Goal: Task Accomplishment & Management: Complete application form

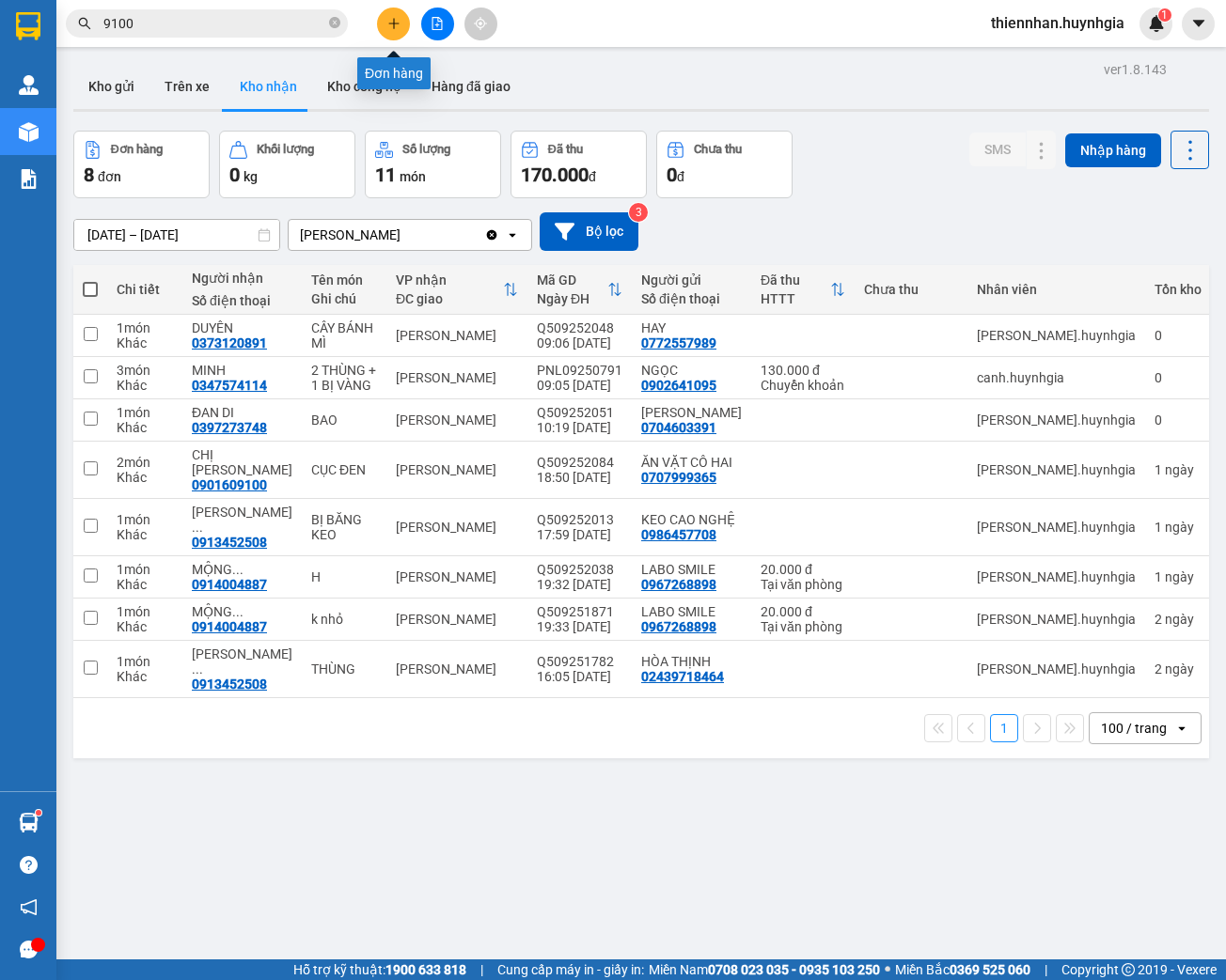
click at [399, 28] on icon "plus" at bounding box center [394, 24] width 13 height 13
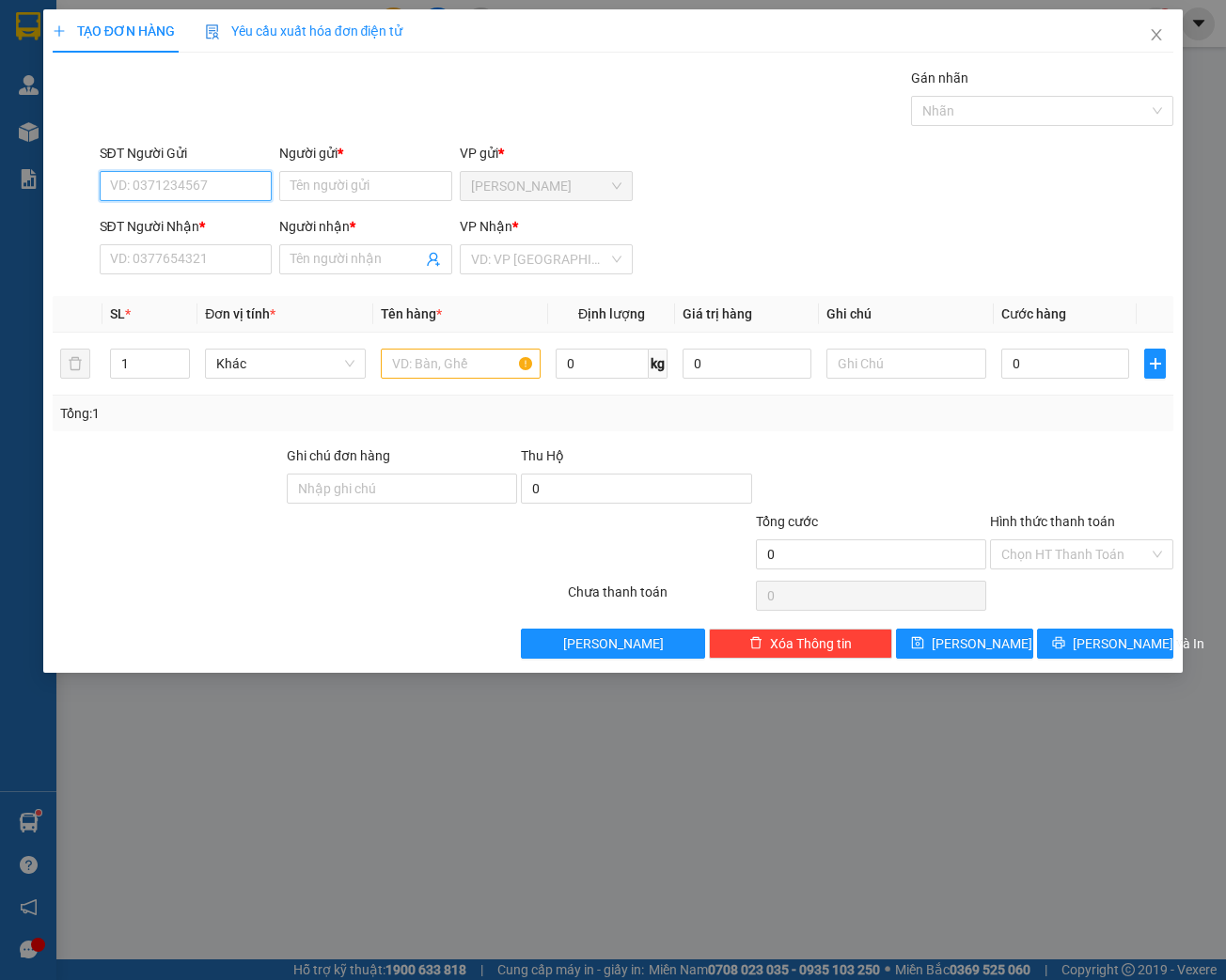
click at [231, 186] on input "SĐT Người Gửi" at bounding box center [187, 186] width 173 height 30
type input "0934836717"
click at [336, 184] on input "Người gửi *" at bounding box center [366, 186] width 173 height 30
type input "[PERSON_NAME]"
click at [166, 258] on input "SĐT Người Nhận *" at bounding box center [187, 260] width 173 height 30
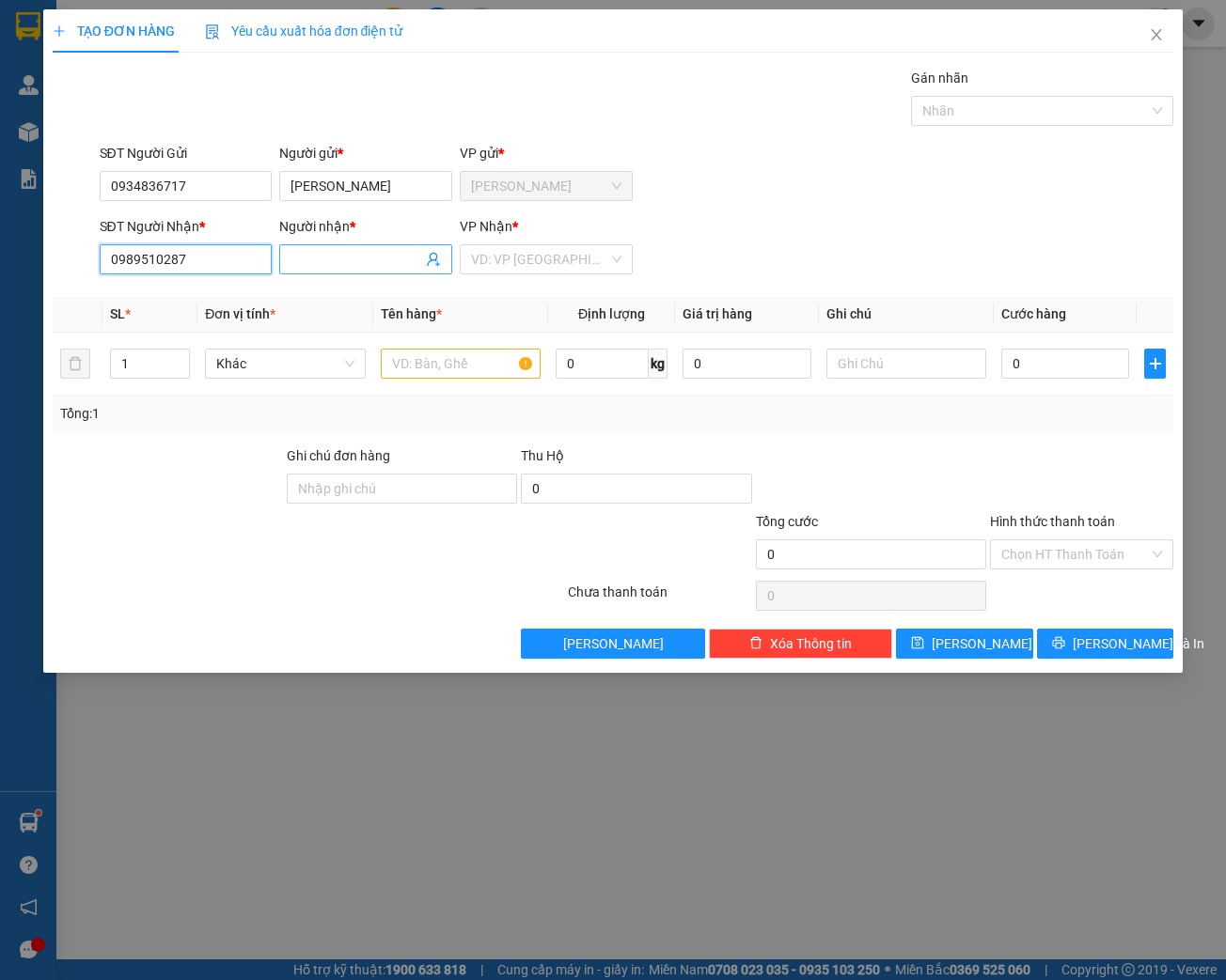
type input "0989510287"
click at [319, 253] on input "Người nhận *" at bounding box center [356, 260] width 131 height 21
type input "[PERSON_NAME]"
click at [524, 260] on input "search" at bounding box center [540, 260] width 137 height 29
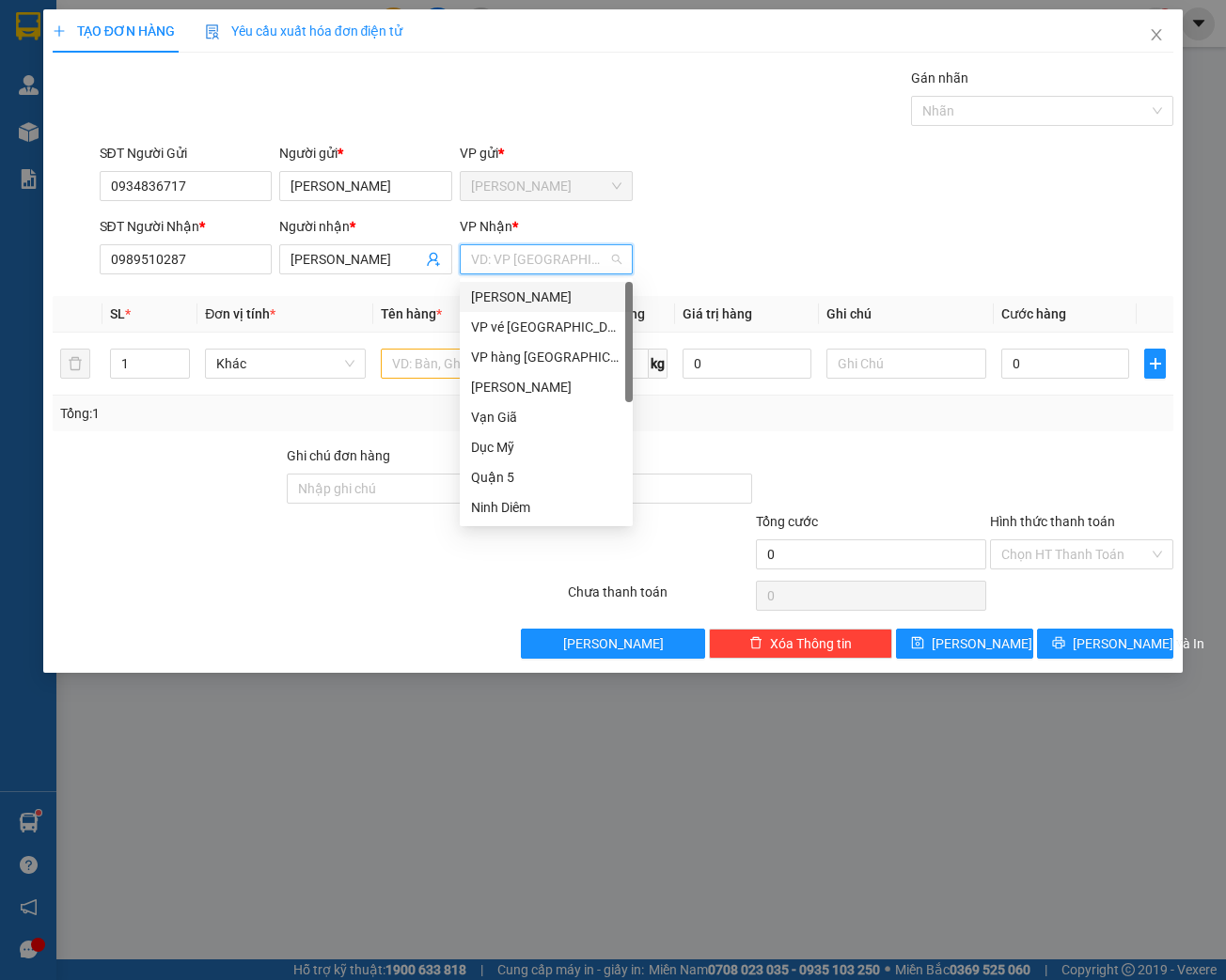
click at [530, 290] on div "[PERSON_NAME]" at bounding box center [546, 297] width 150 height 21
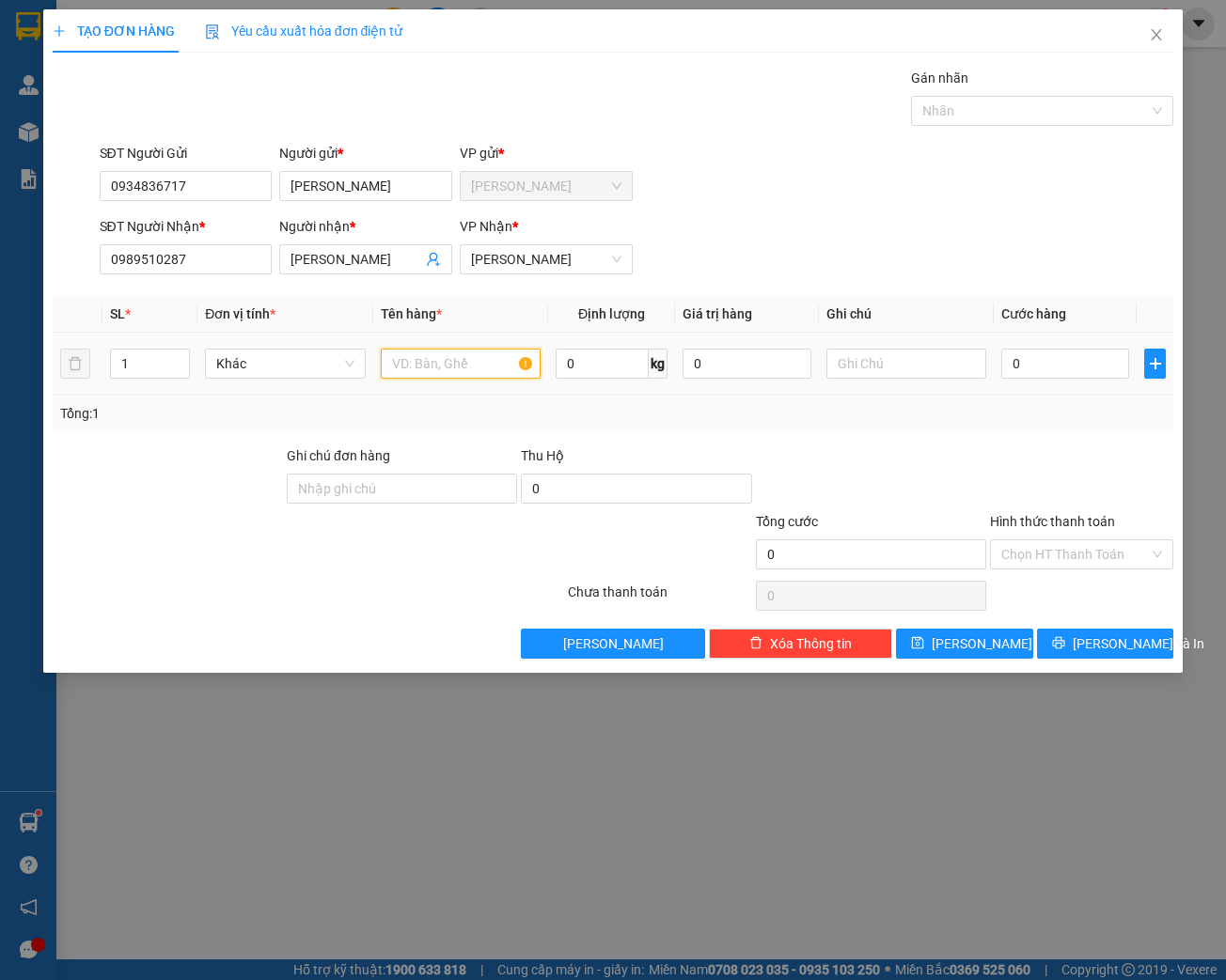
click at [421, 368] on input "text" at bounding box center [461, 364] width 160 height 30
type input "THÙNG"
click at [1058, 365] on input "0" at bounding box center [1065, 364] width 128 height 30
type input "3"
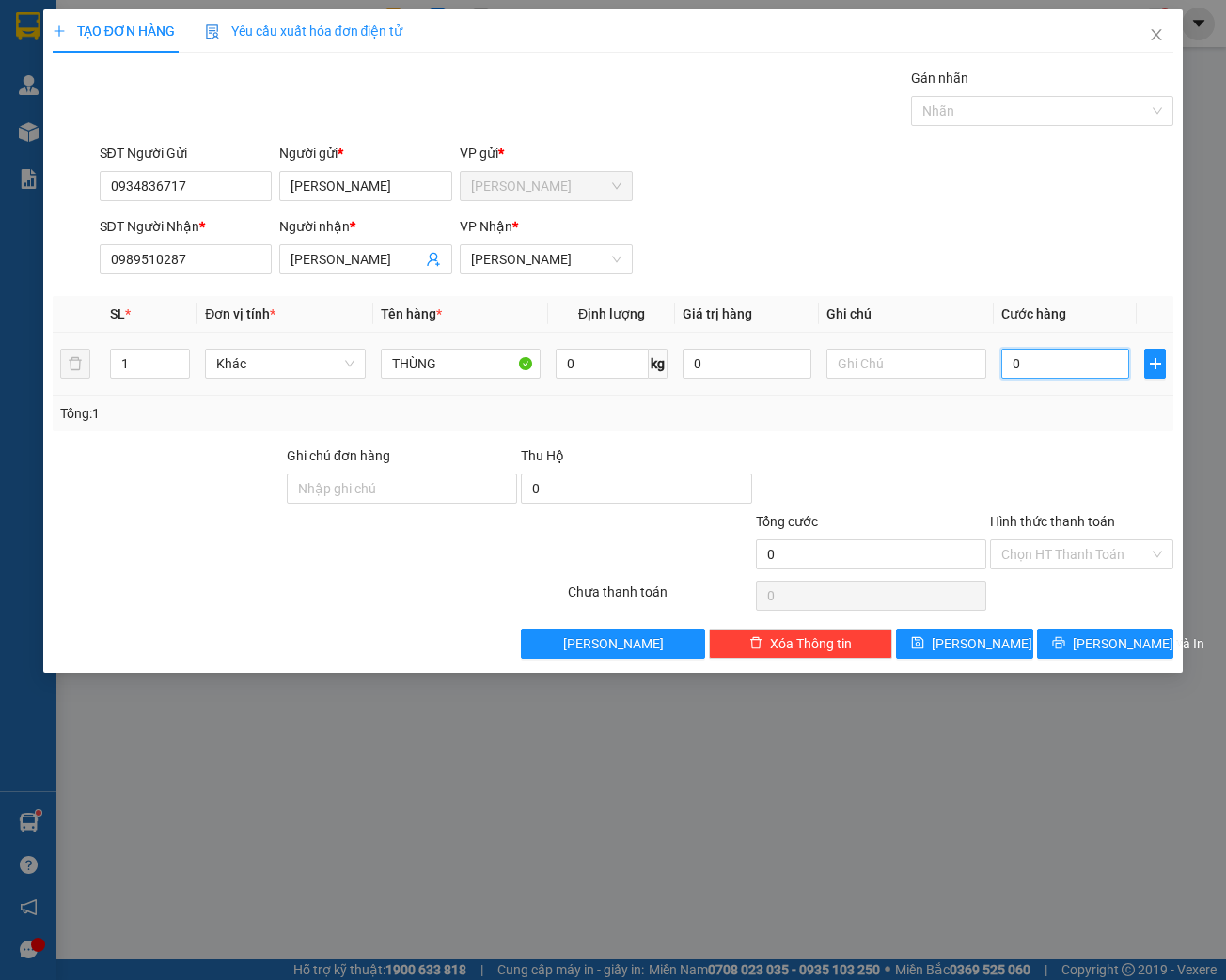
type input "3"
type input "30"
type input "300"
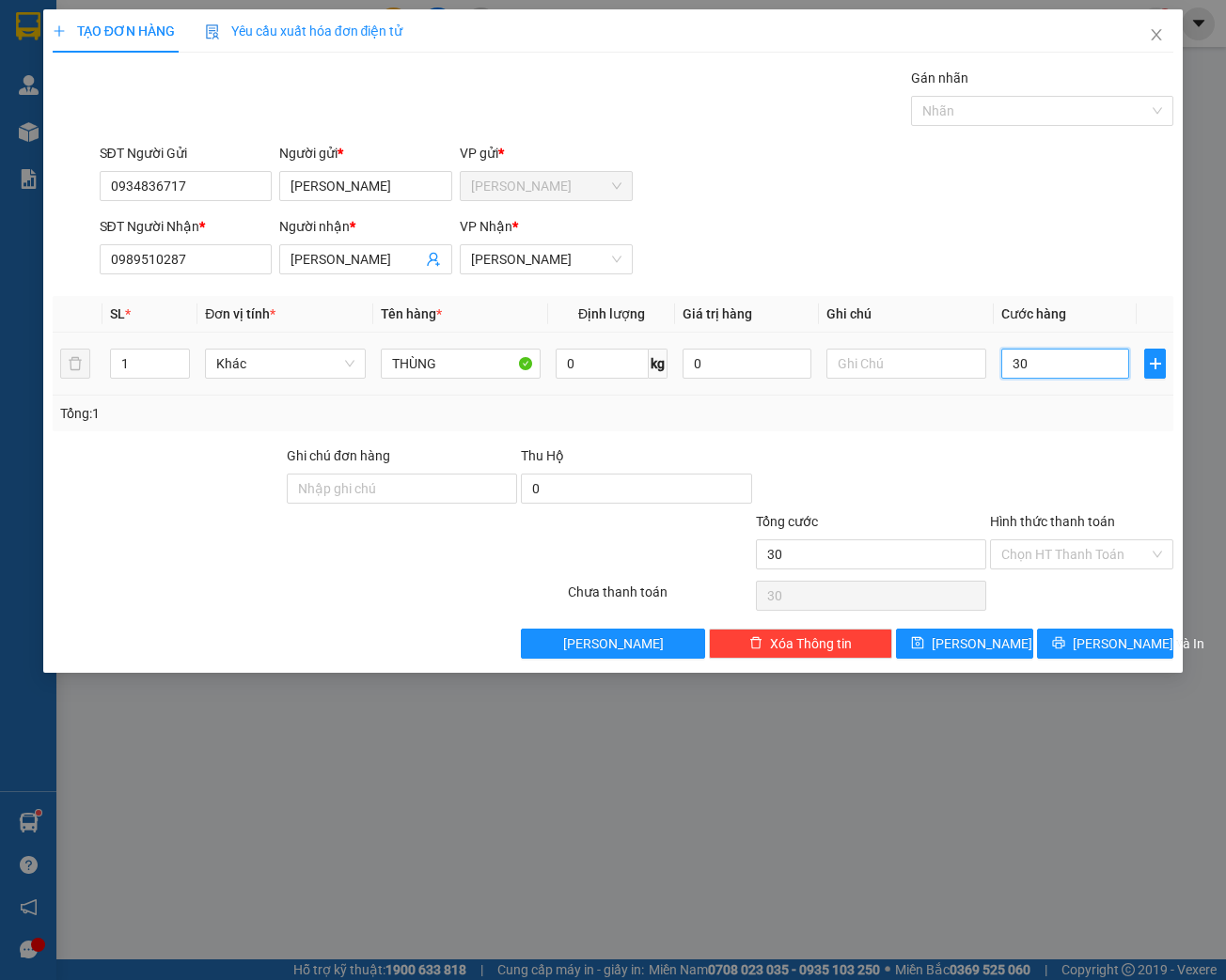
type input "300"
type input "3.000"
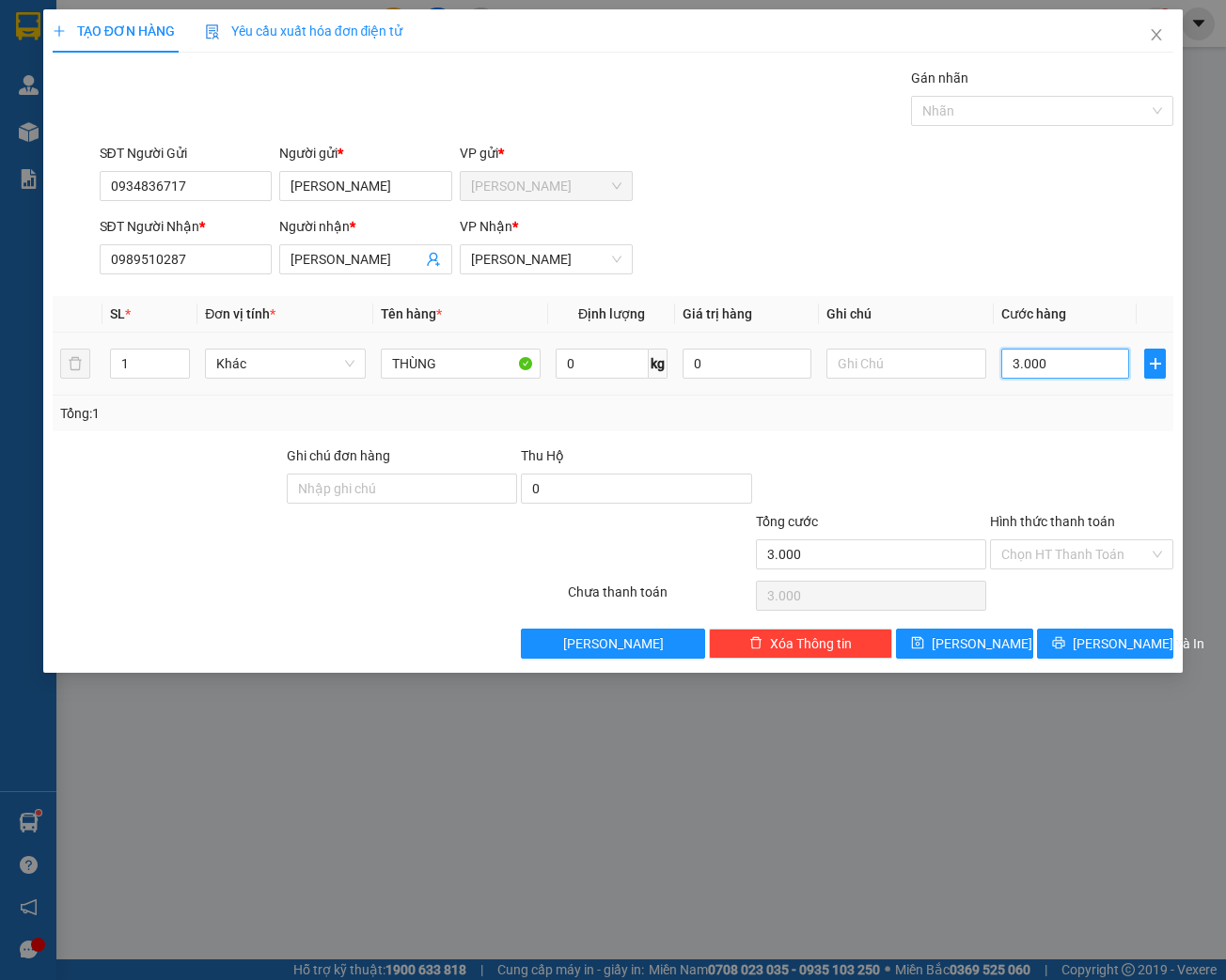
type input "30.000"
click at [1027, 557] on input "Hình thức thanh toán" at bounding box center [1075, 555] width 148 height 29
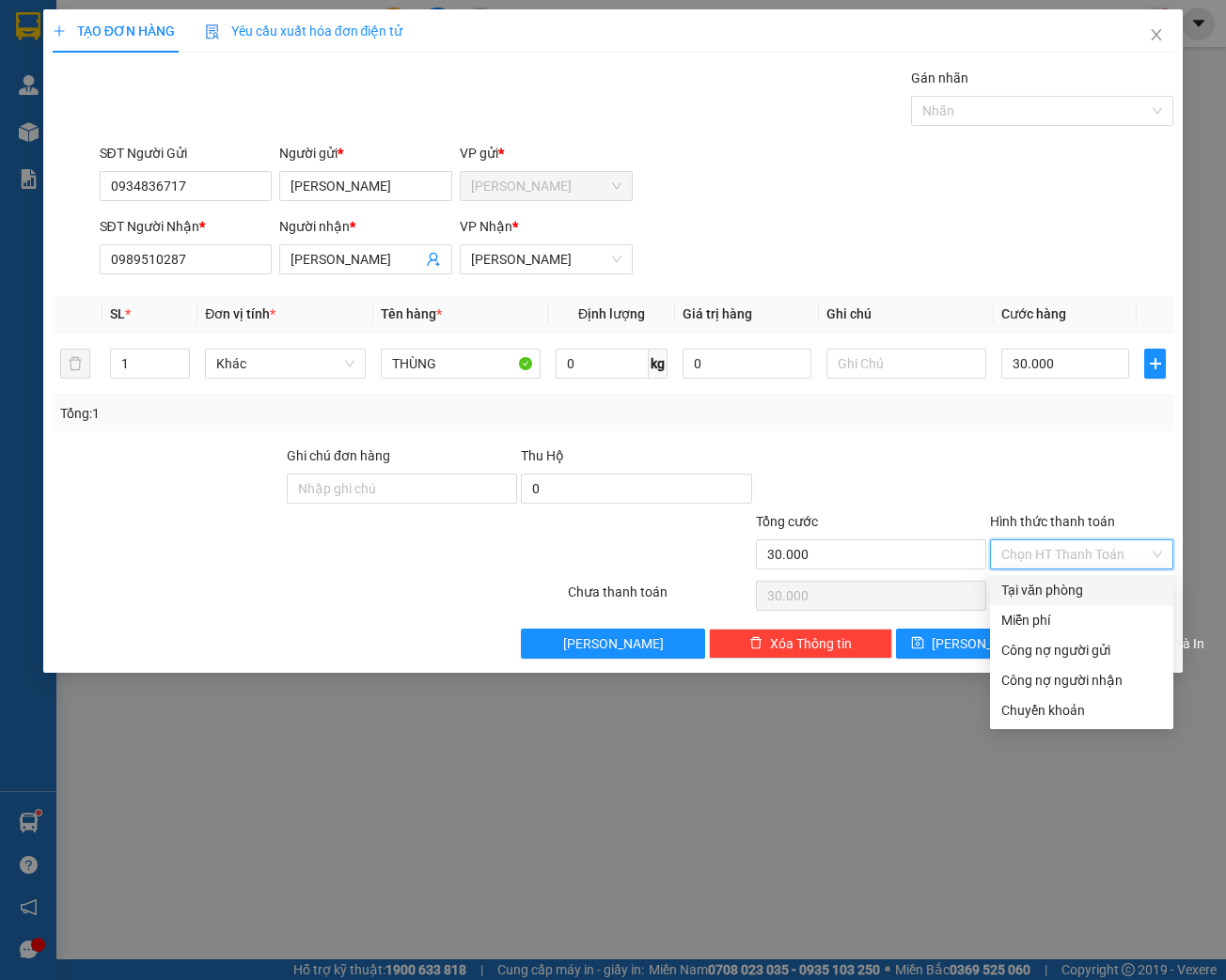
click at [1052, 594] on div "Tại văn phòng" at bounding box center [1081, 591] width 161 height 21
type input "0"
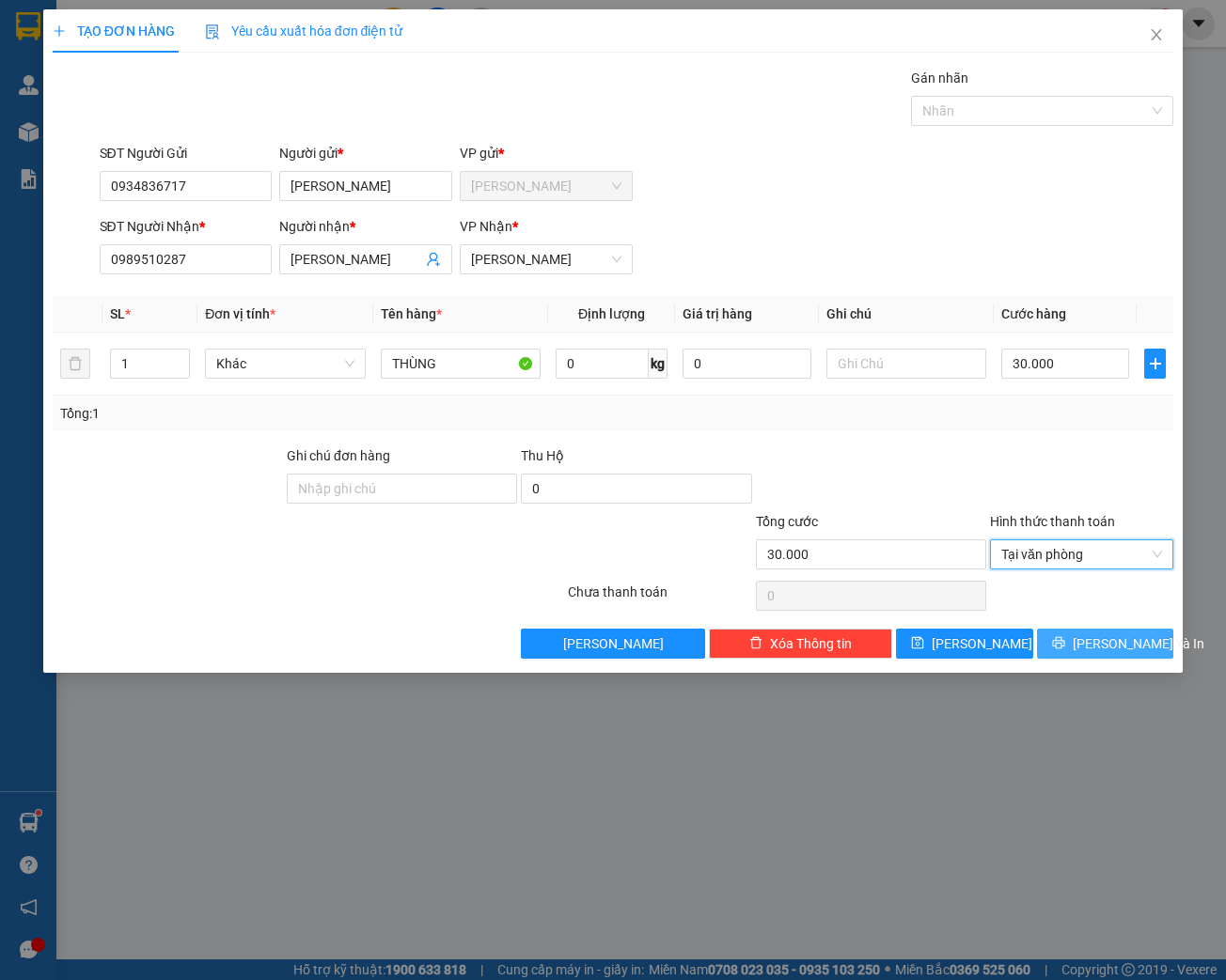
click at [1121, 646] on span "[PERSON_NAME] và In" at bounding box center [1138, 644] width 131 height 21
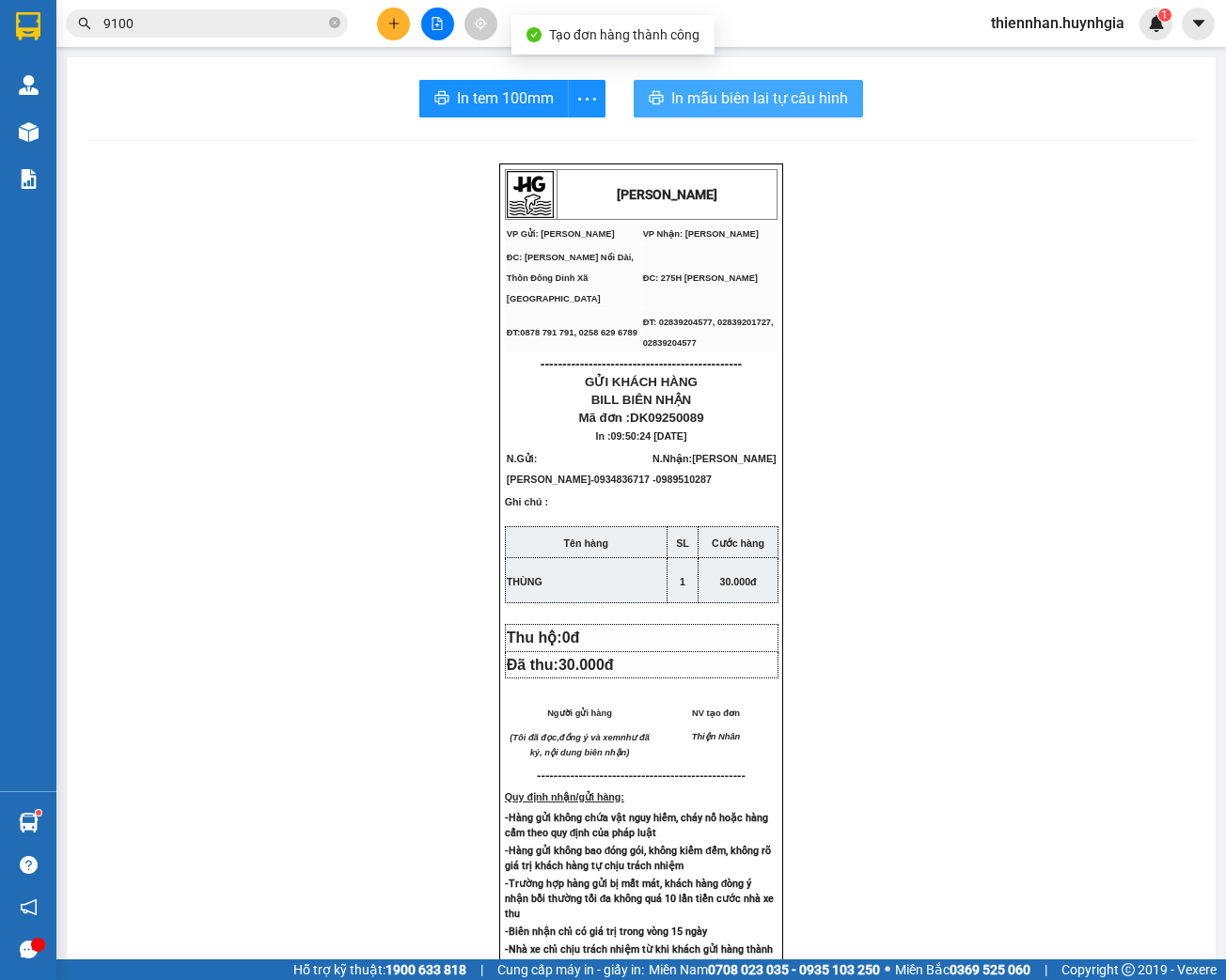
drag, startPoint x: 781, startPoint y: 93, endPoint x: 779, endPoint y: 109, distance: 16.1
click at [781, 94] on span "In mẫu biên lai tự cấu hình" at bounding box center [760, 98] width 177 height 24
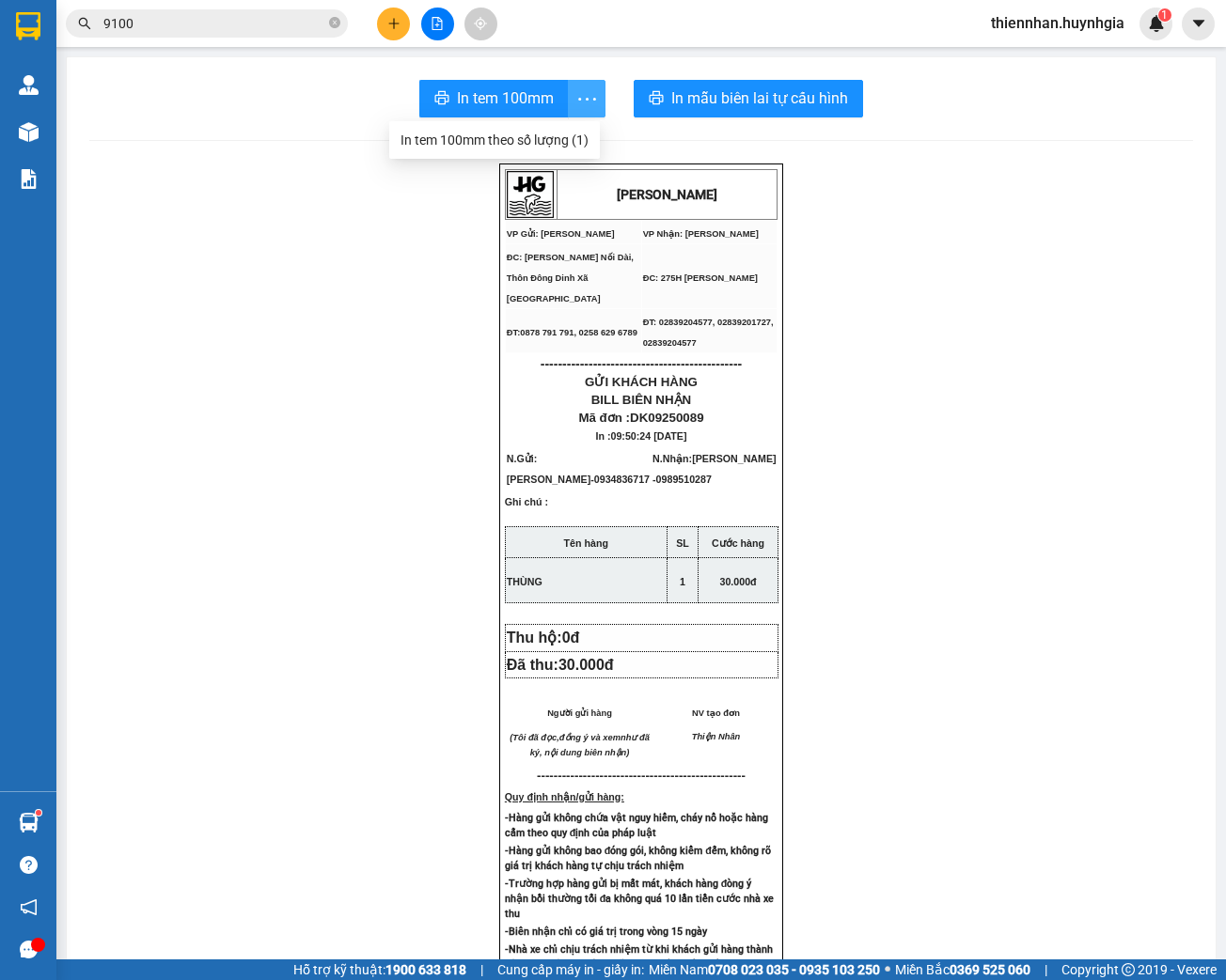
click at [576, 100] on icon "more" at bounding box center [587, 99] width 24 height 24
click at [567, 139] on div "In tem 100mm theo số lượng (1)" at bounding box center [495, 140] width 188 height 21
